Goal: Navigation & Orientation: Find specific page/section

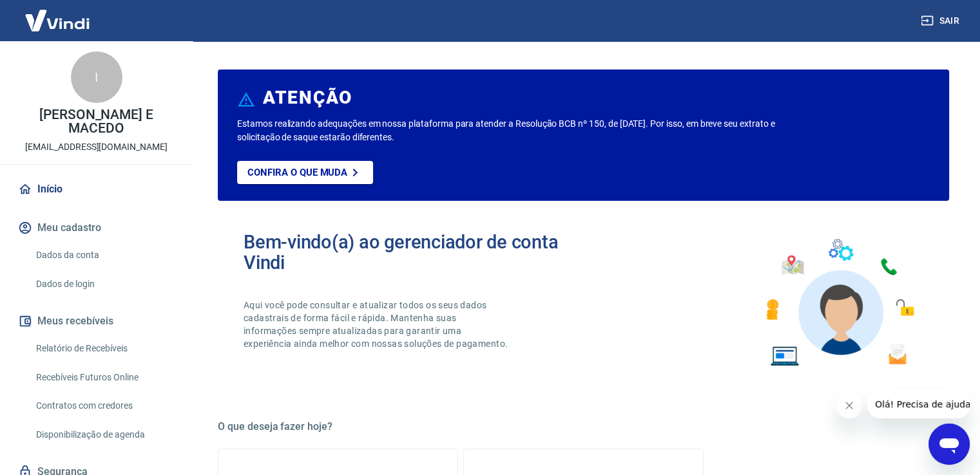
scroll to position [36, 0]
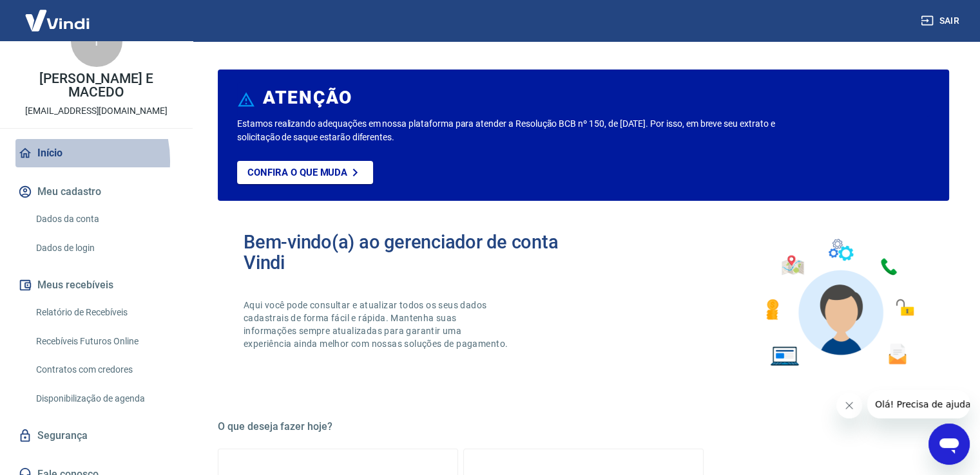
click at [52, 147] on link "Início" at bounding box center [96, 153] width 162 height 28
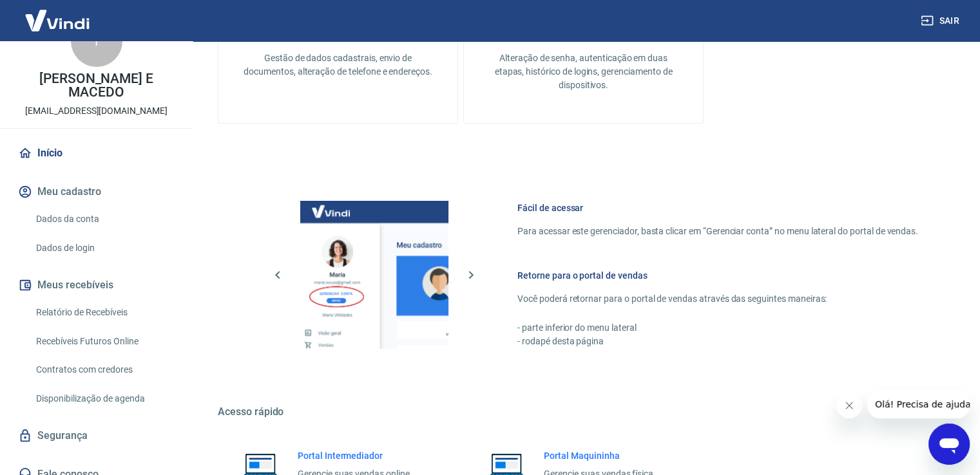
scroll to position [675, 0]
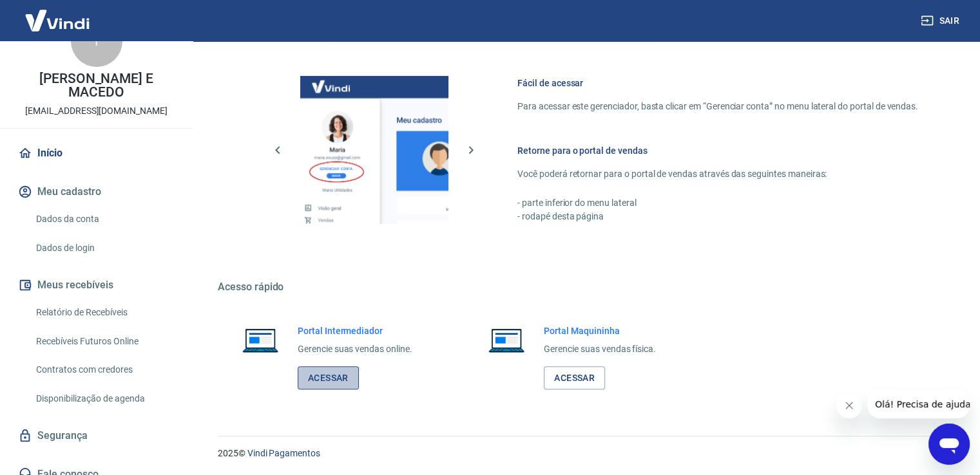
click at [343, 376] on link "Acessar" at bounding box center [328, 378] width 61 height 24
